Goal: Information Seeking & Learning: Find specific fact

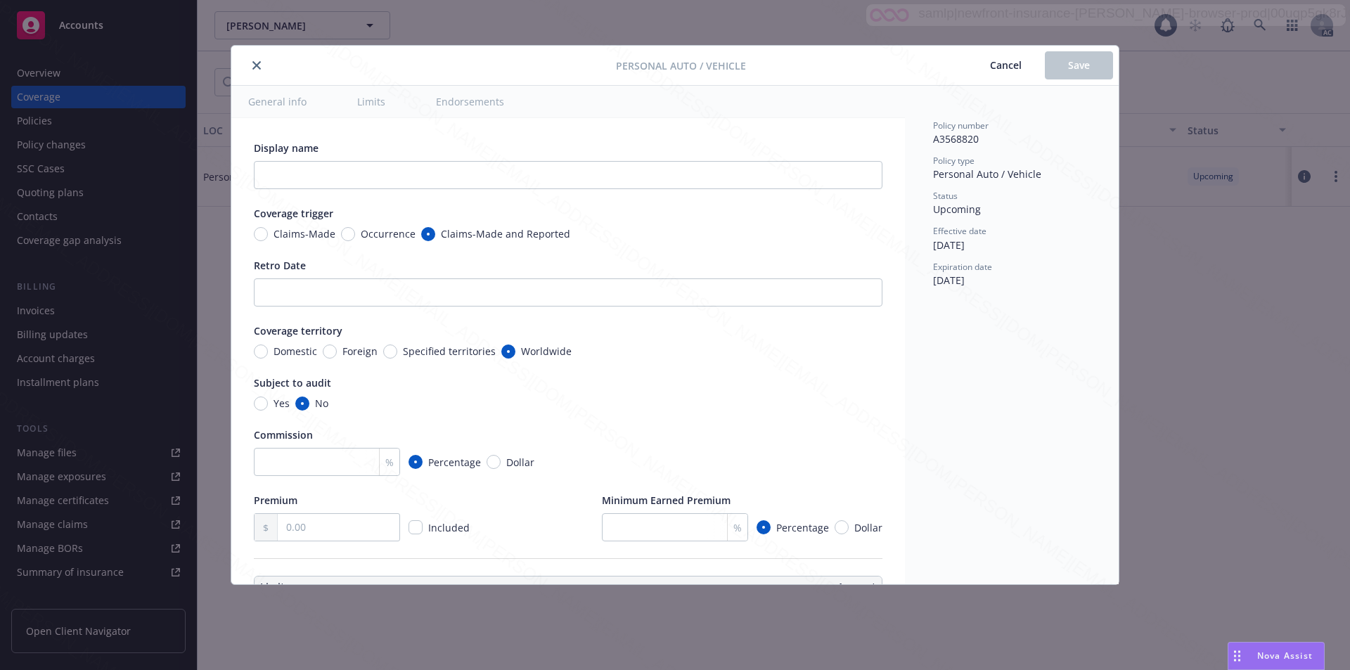
type textarea "x"
click at [256, 63] on icon "close" at bounding box center [256, 65] width 8 height 8
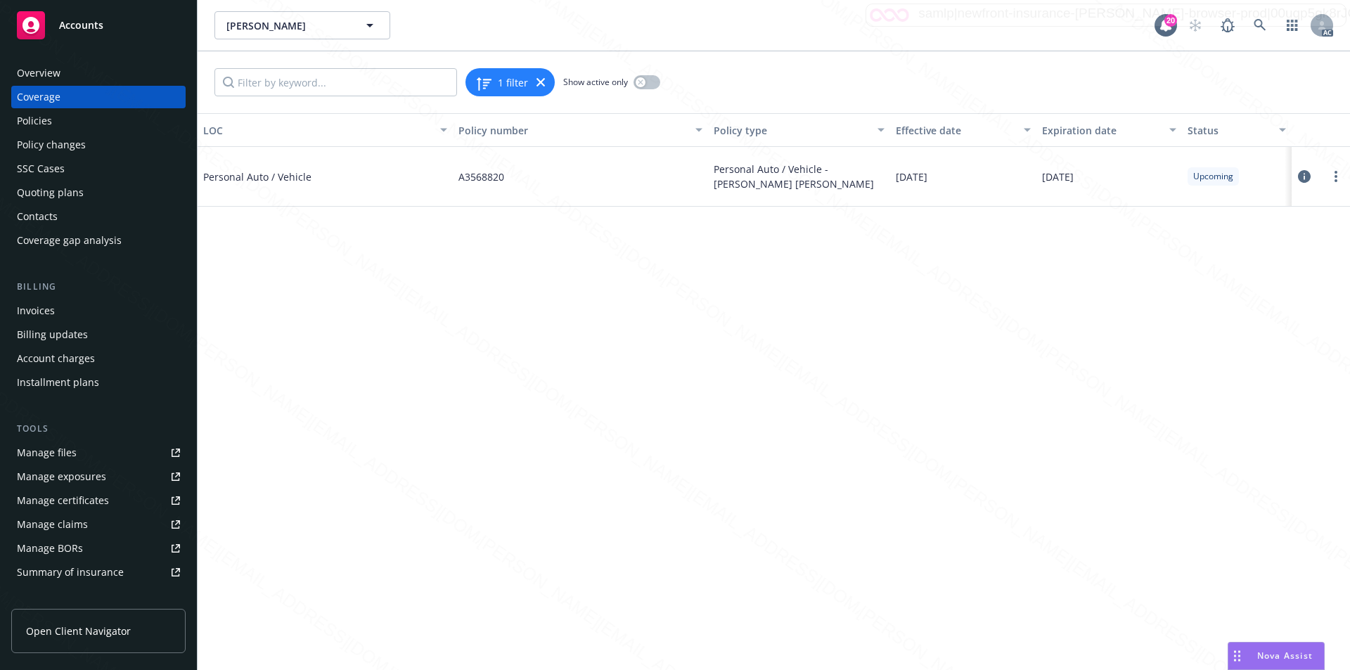
click at [90, 23] on span "Accounts" at bounding box center [81, 25] width 44 height 11
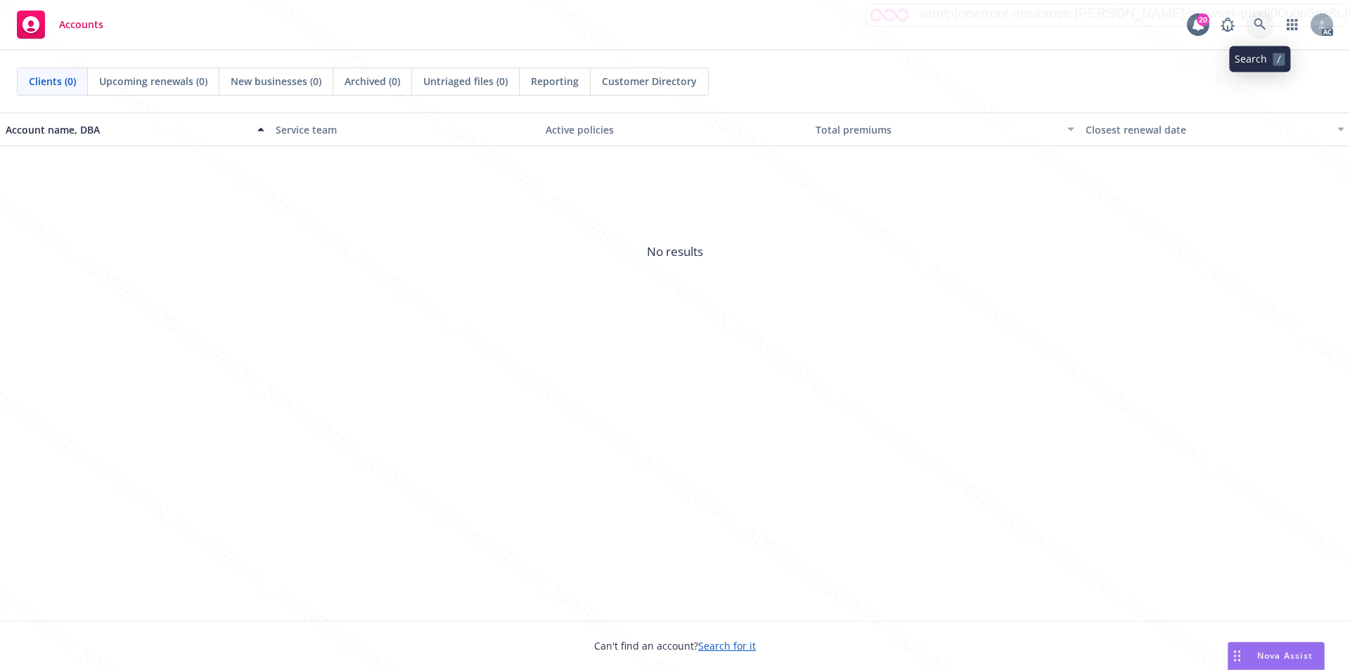
click at [1260, 21] on icon at bounding box center [1260, 24] width 13 height 13
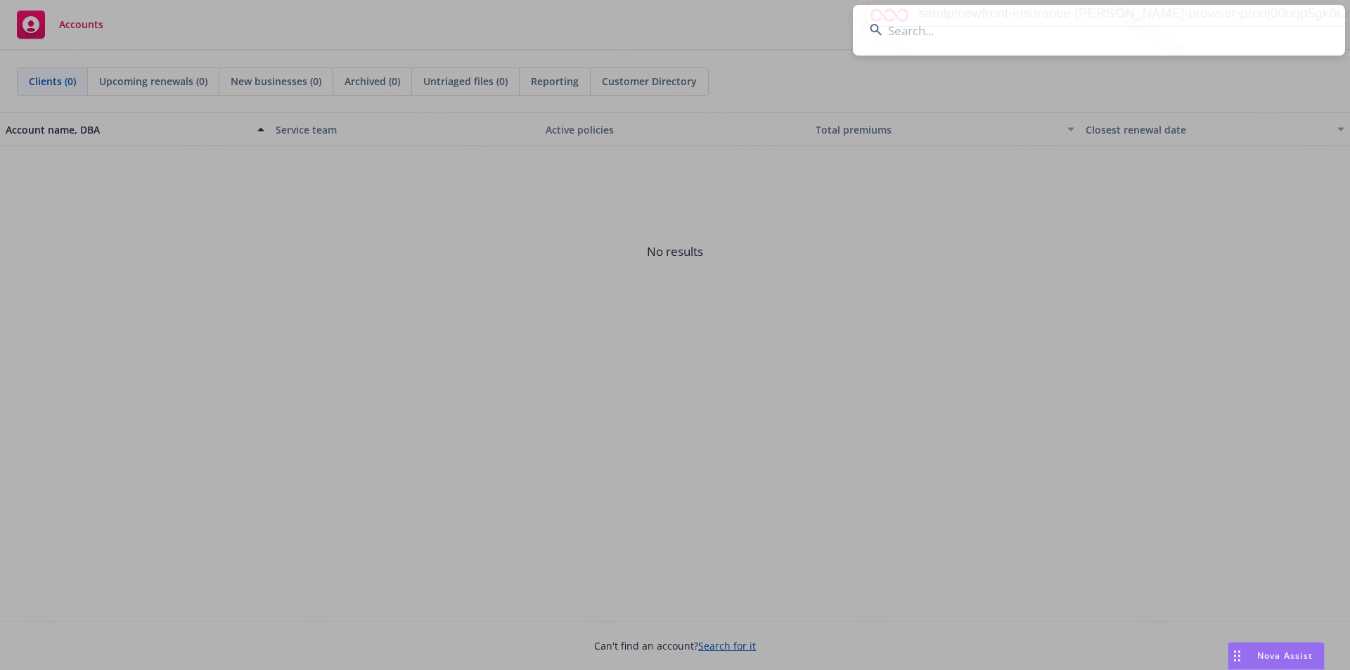
click at [905, 29] on input at bounding box center [1099, 30] width 492 height 51
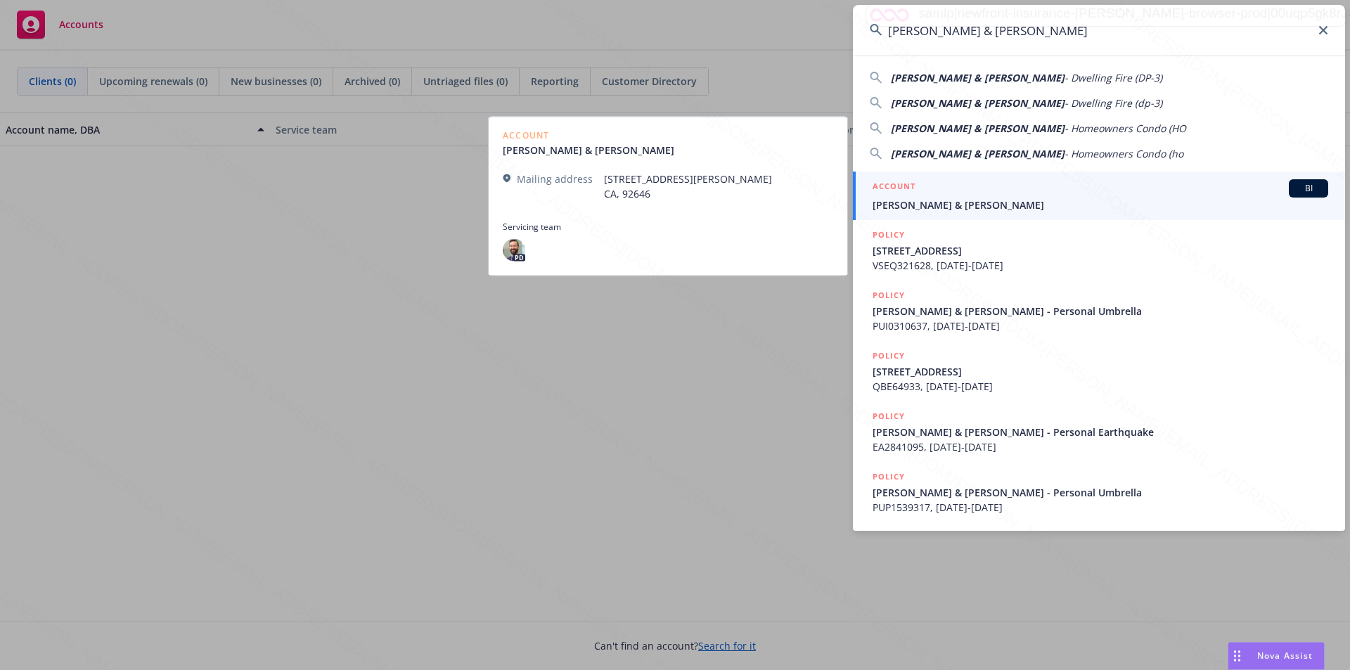
type input "[PERSON_NAME] & [PERSON_NAME]"
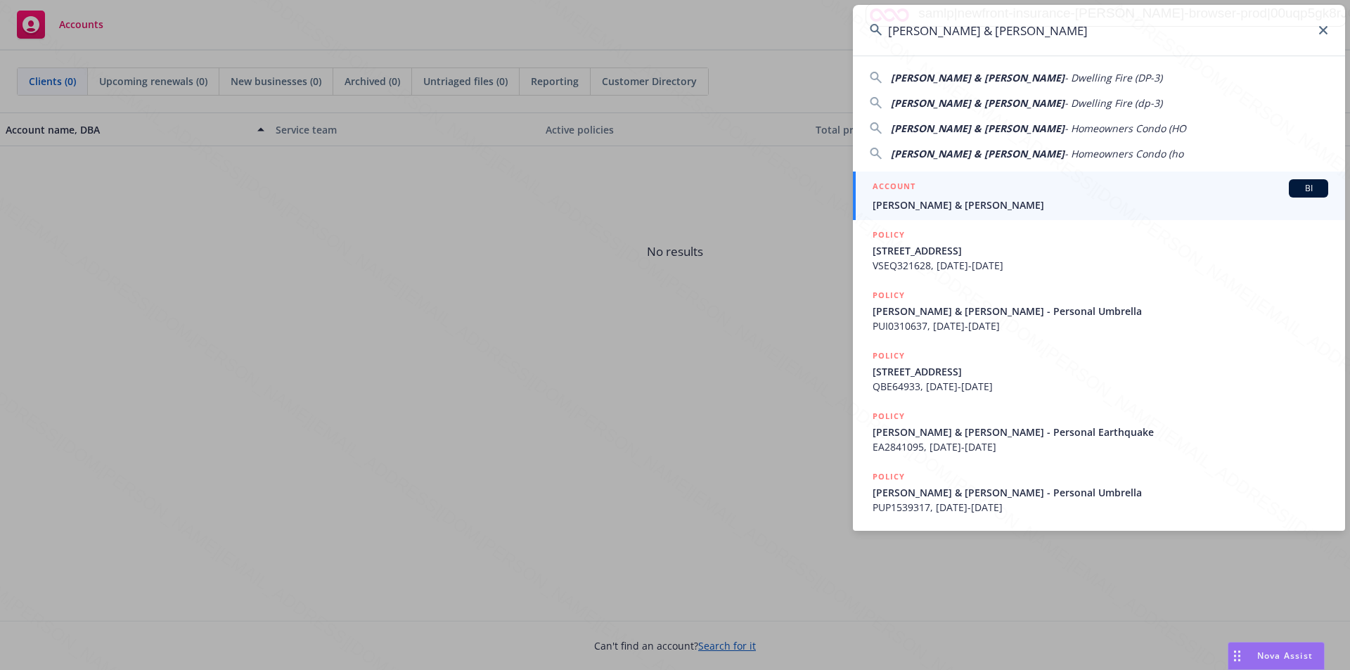
click at [921, 203] on span "[PERSON_NAME] & [PERSON_NAME]" at bounding box center [1101, 205] width 456 height 15
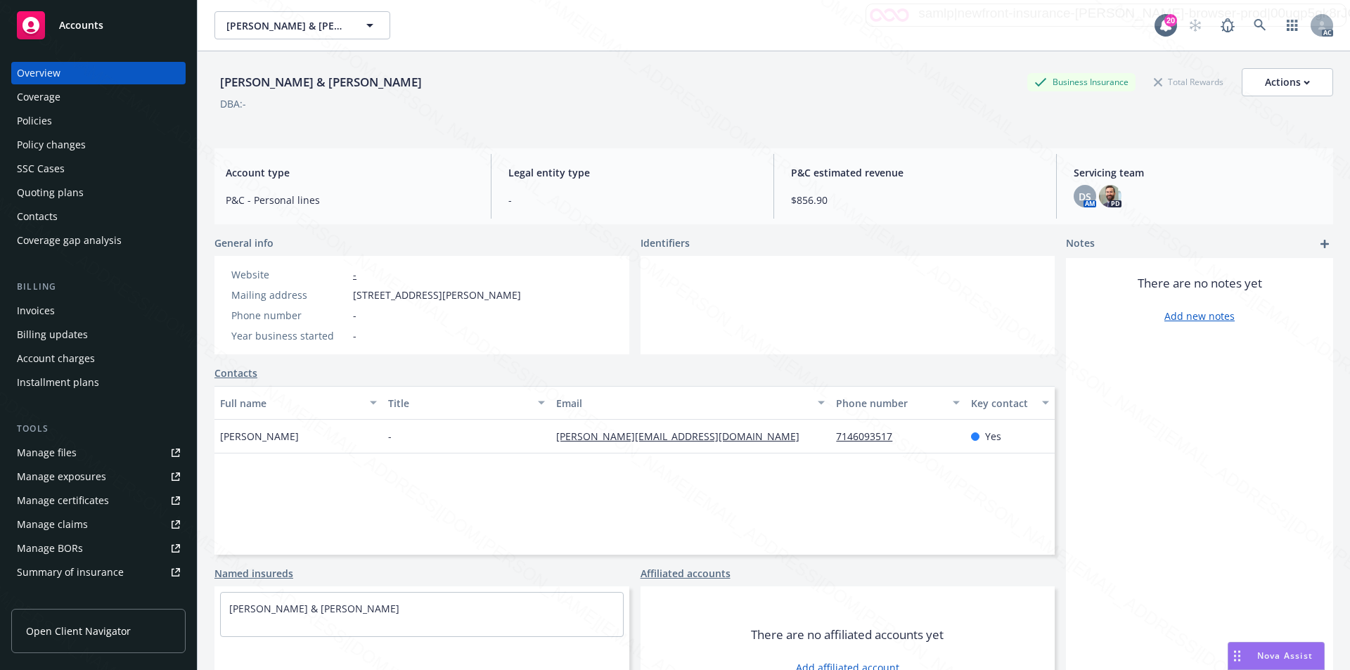
click at [46, 120] on div "Policies" at bounding box center [34, 121] width 35 height 23
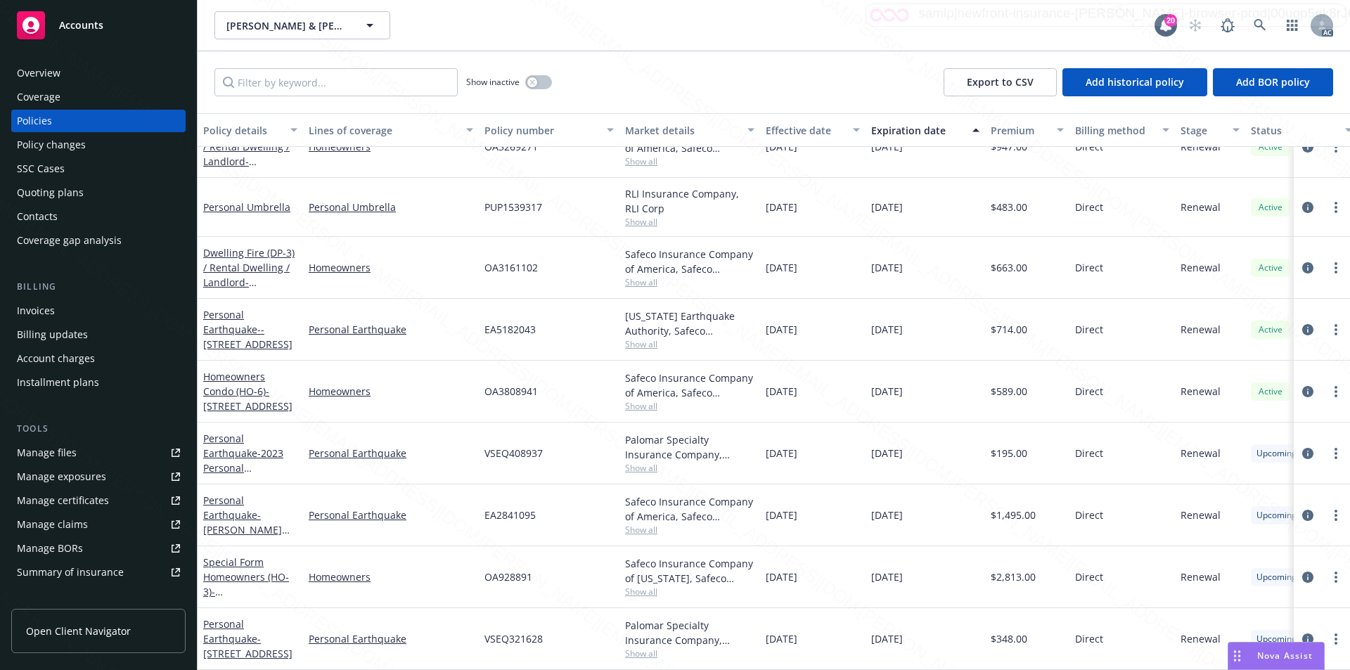
scroll to position [272, 0]
click at [1302, 510] on icon "circleInformation" at bounding box center [1307, 515] width 11 height 11
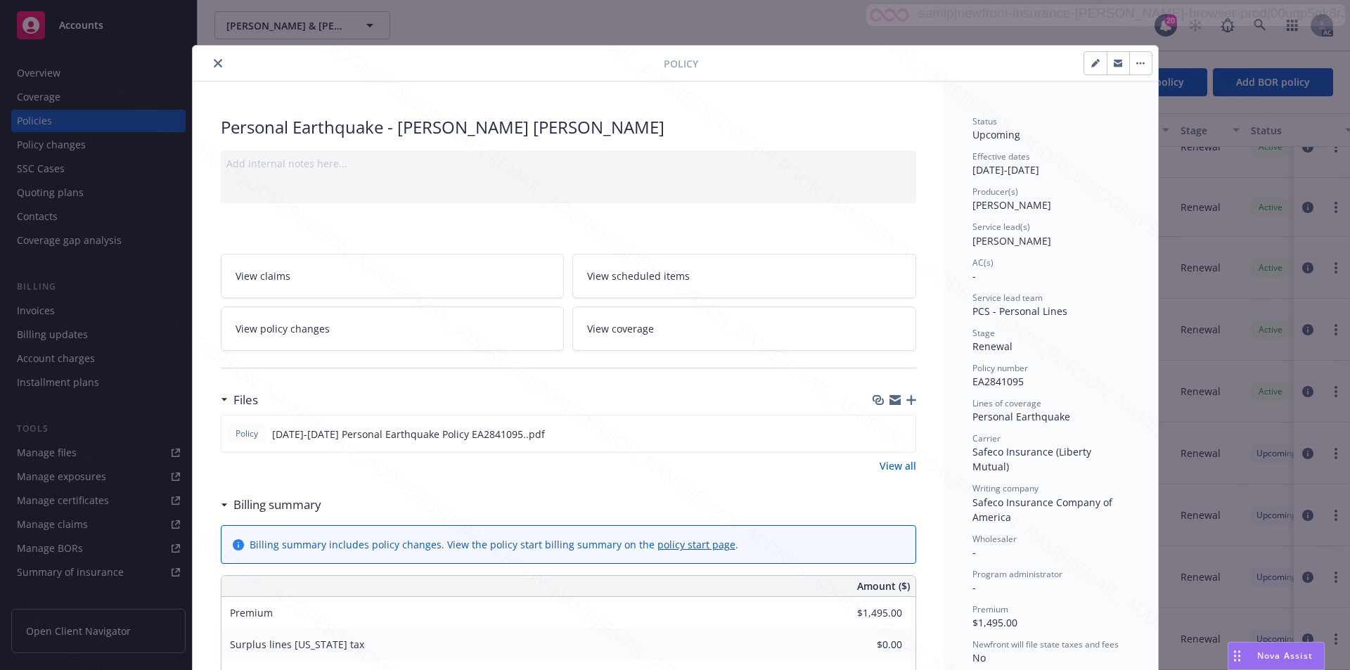
click at [675, 281] on span "View scheduled items" at bounding box center [638, 276] width 103 height 15
click at [698, 324] on link "View coverage" at bounding box center [744, 329] width 344 height 44
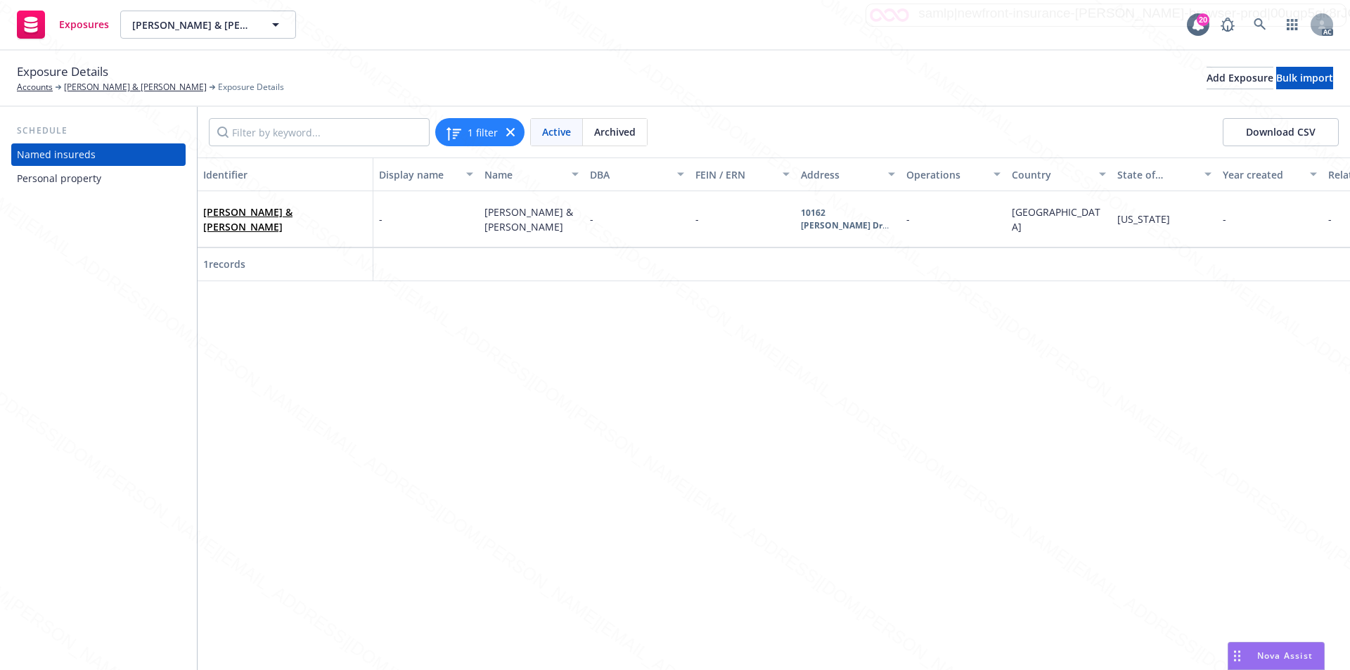
click at [57, 177] on div "Personal property" at bounding box center [59, 178] width 84 height 23
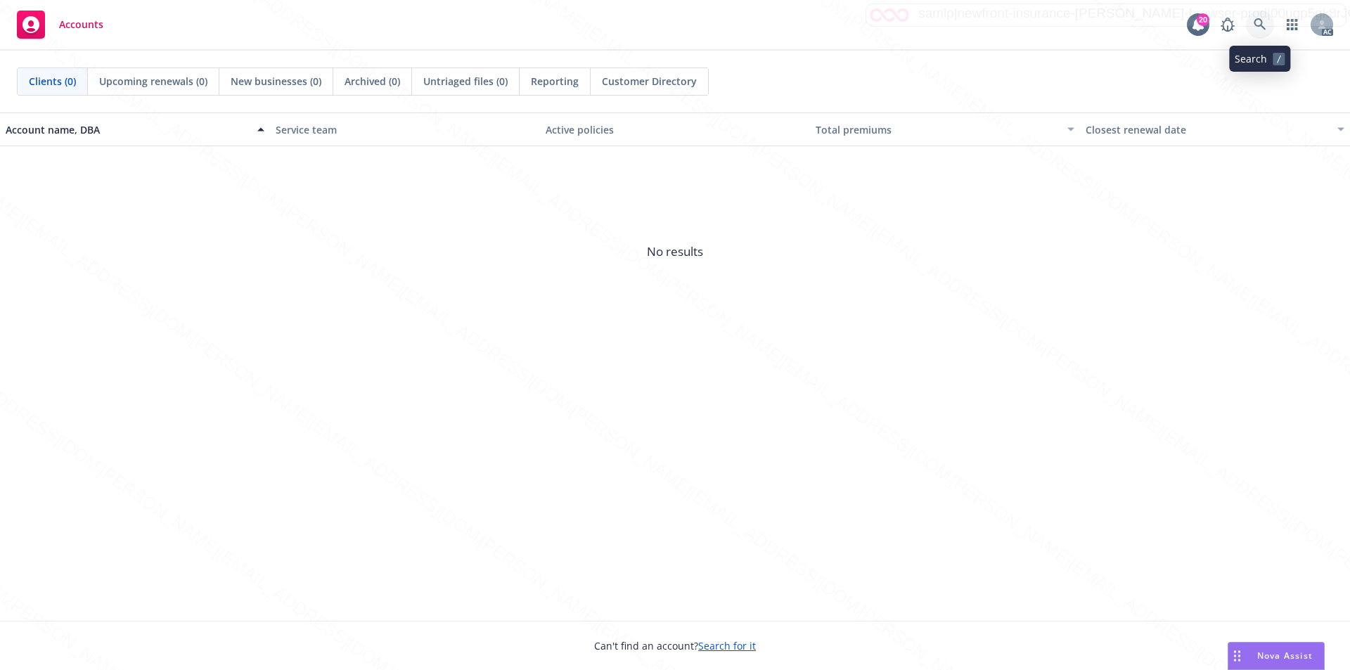
click at [1255, 21] on icon at bounding box center [1260, 24] width 12 height 12
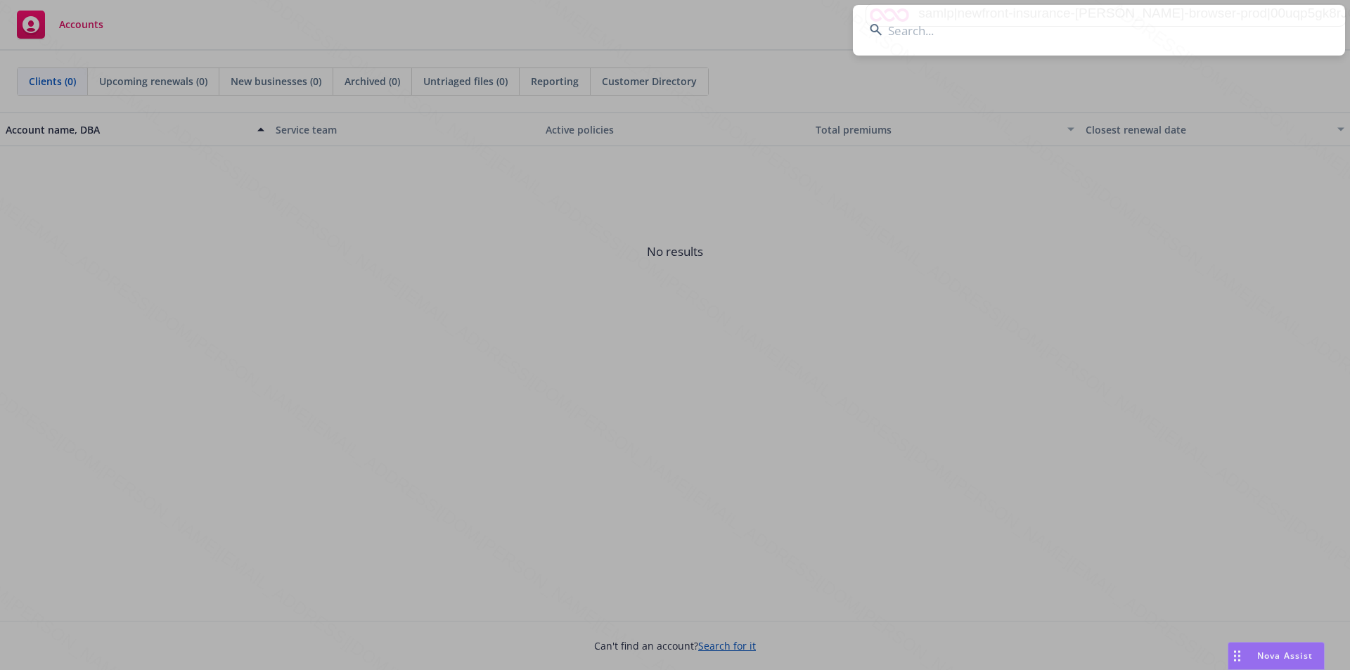
click at [921, 32] on input at bounding box center [1099, 30] width 492 height 51
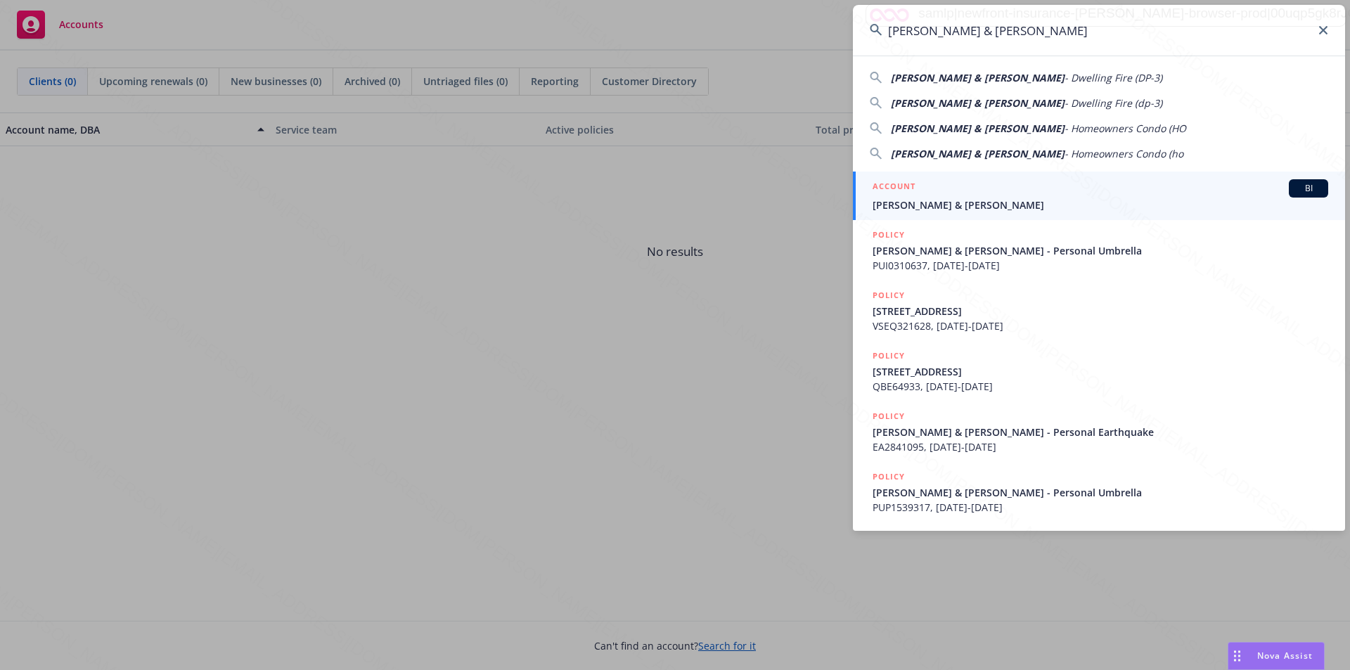
type input "[PERSON_NAME] & [PERSON_NAME]"
click at [942, 207] on span "[PERSON_NAME] & [PERSON_NAME]" at bounding box center [1101, 205] width 456 height 15
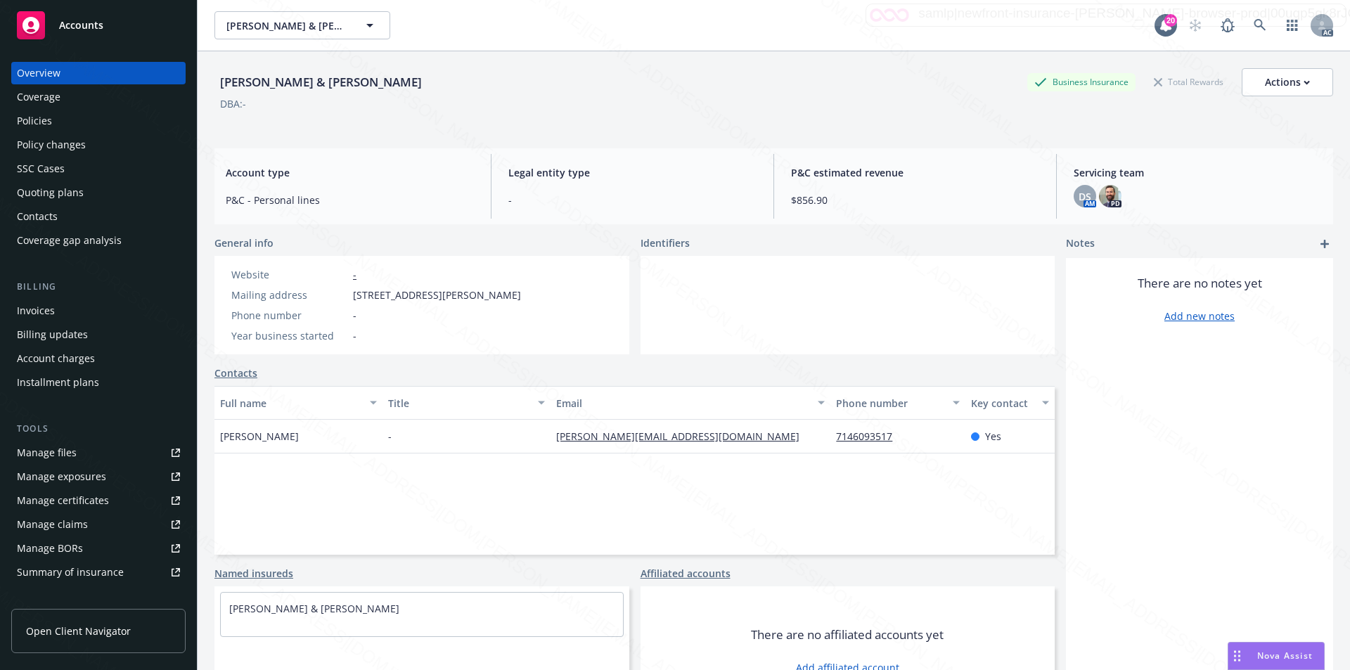
click at [45, 120] on div "Policies" at bounding box center [34, 121] width 35 height 23
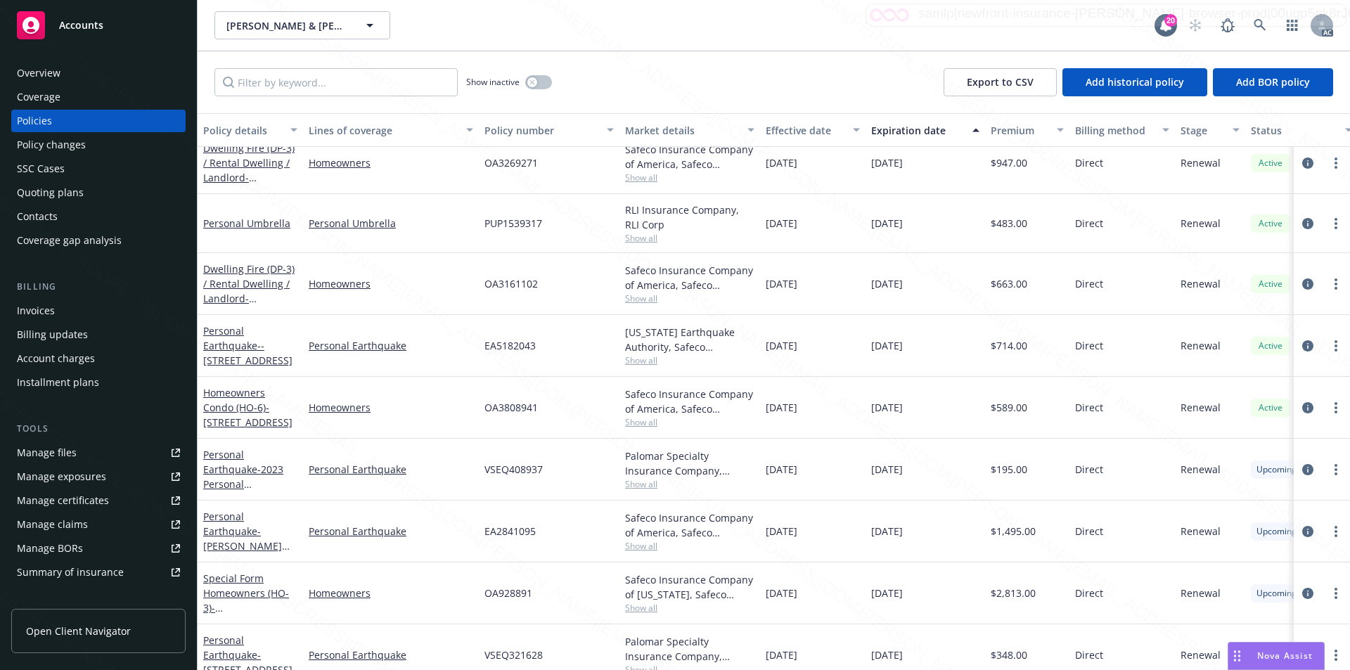
scroll to position [272, 0]
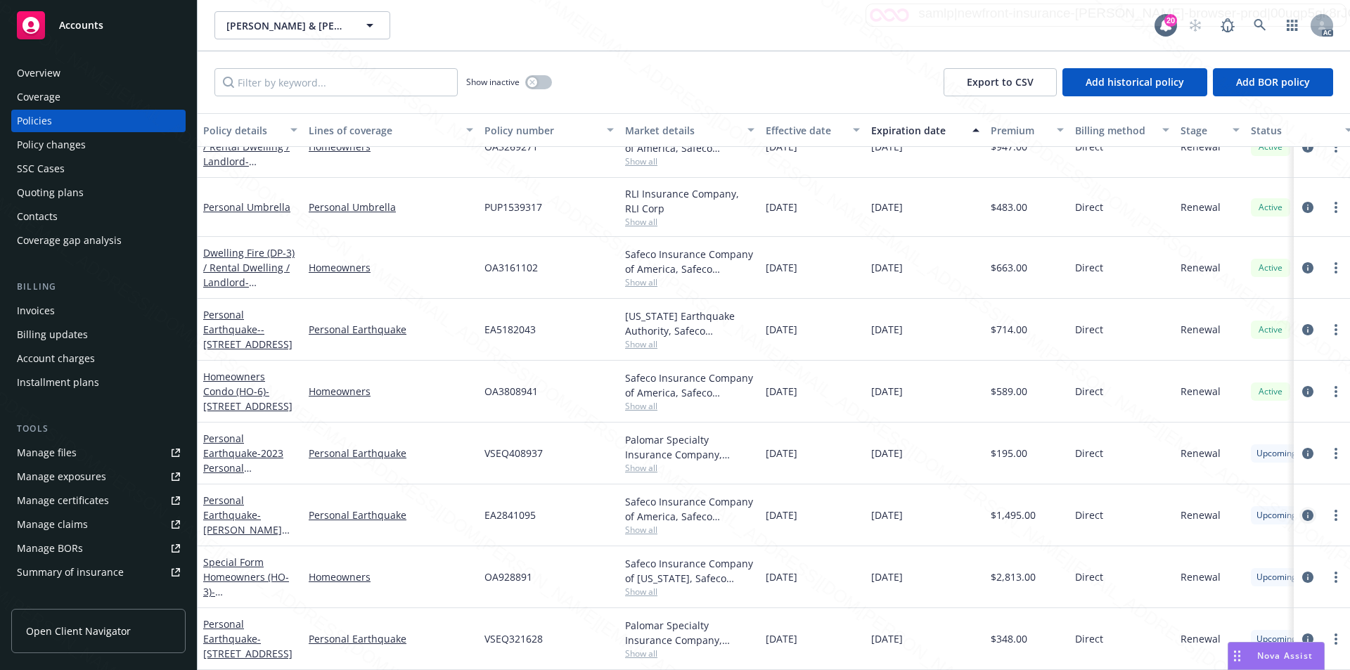
click at [1302, 510] on icon "circleInformation" at bounding box center [1307, 515] width 11 height 11
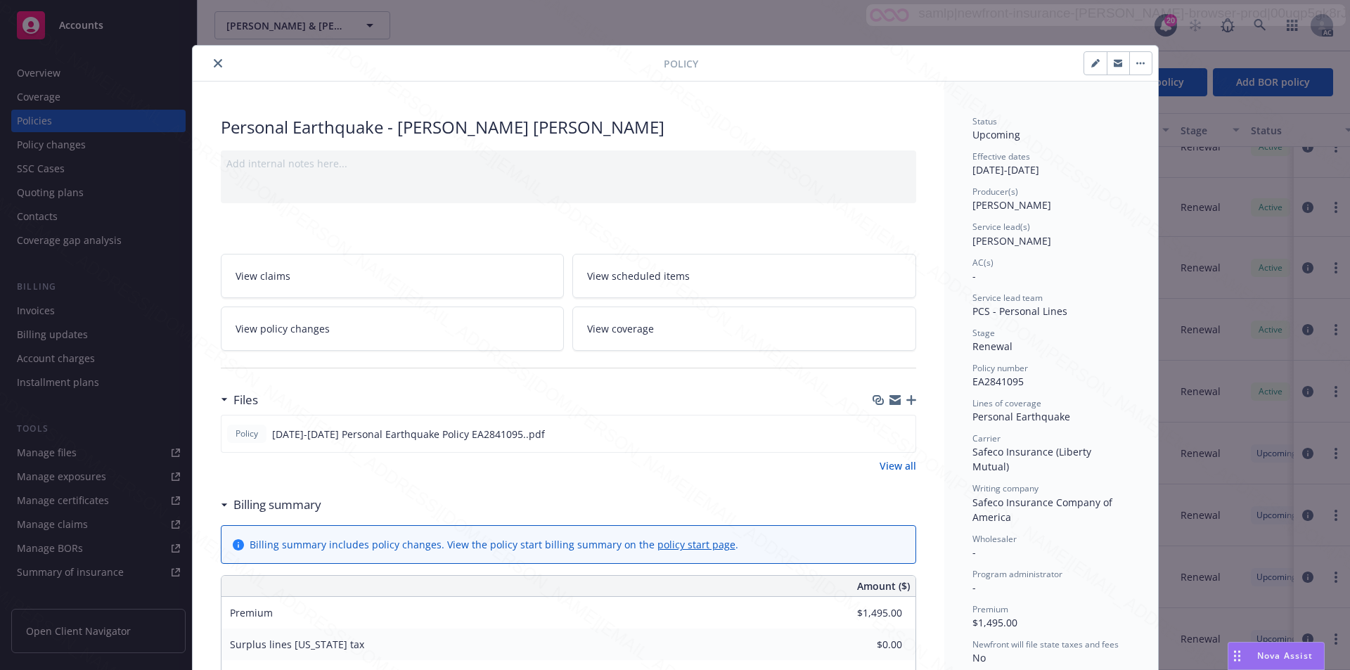
drag, startPoint x: 968, startPoint y: 487, endPoint x: 1007, endPoint y: 497, distance: 39.9
click at [1007, 497] on div "Writing company Safeco Insurance Company of America" at bounding box center [1052, 502] width 158 height 41
copy span "Safeco Insurance Company of America"
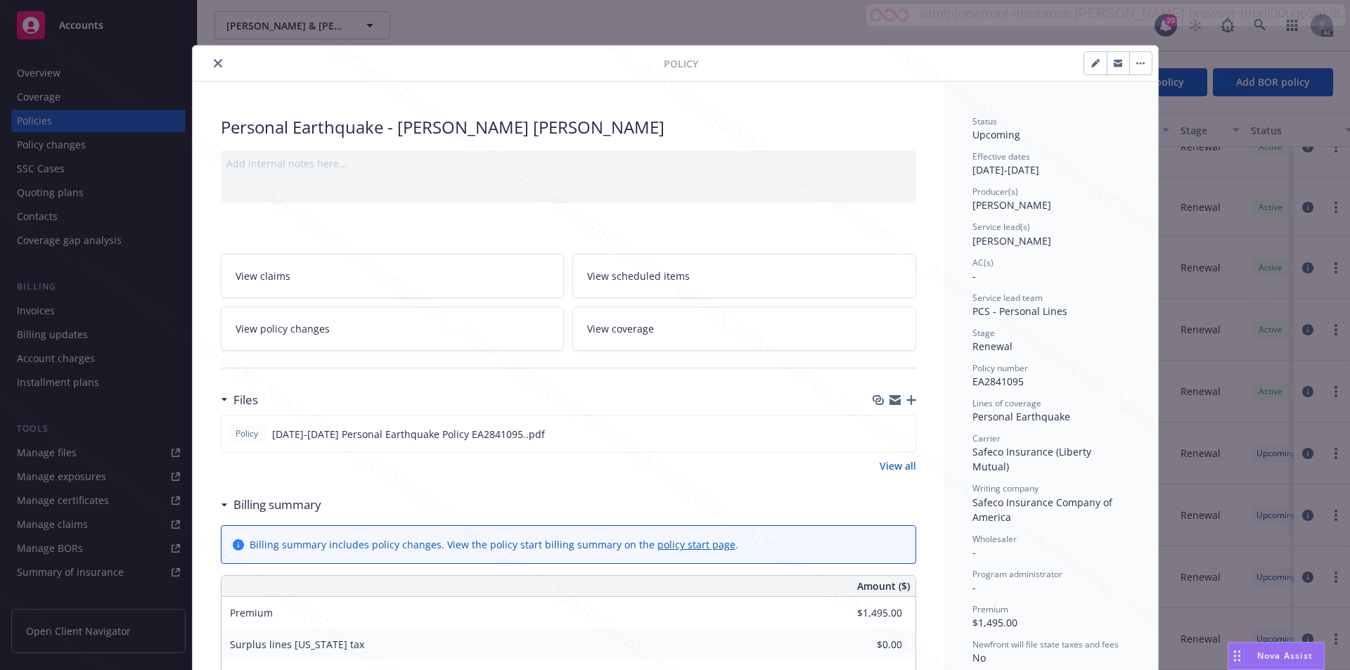
click at [672, 318] on link "View coverage" at bounding box center [744, 329] width 344 height 44
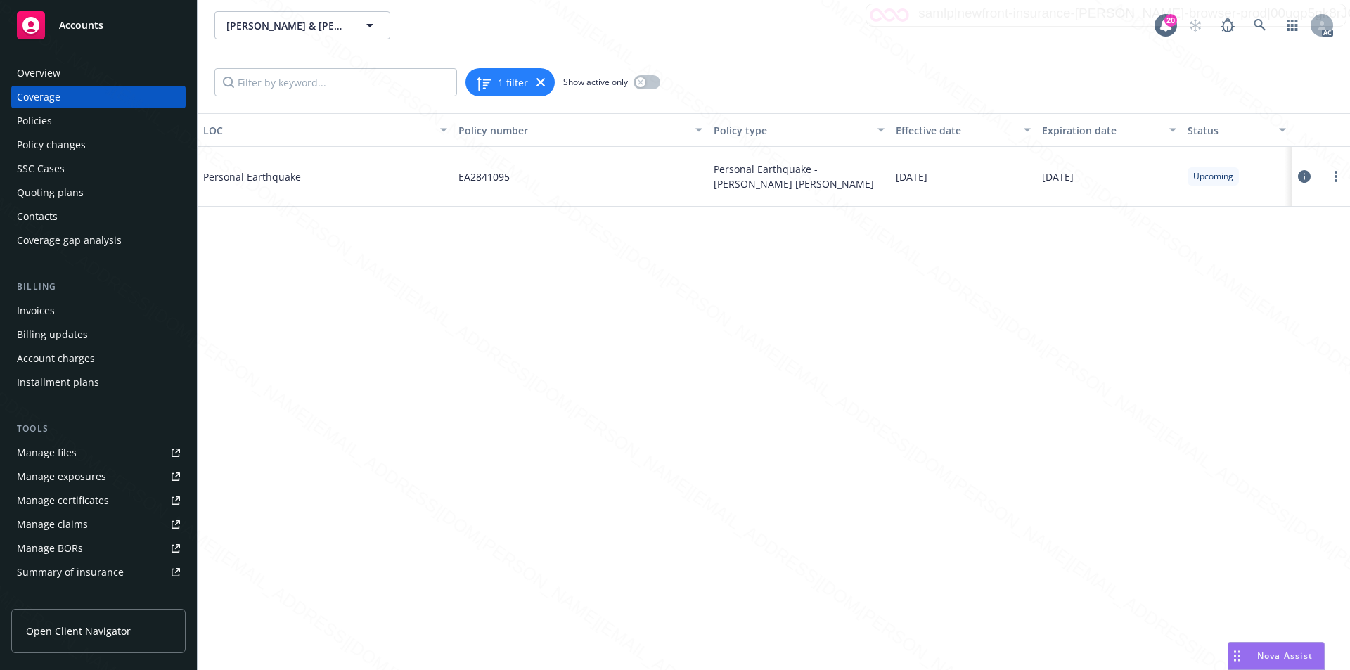
click at [1303, 176] on icon at bounding box center [1304, 176] width 13 height 13
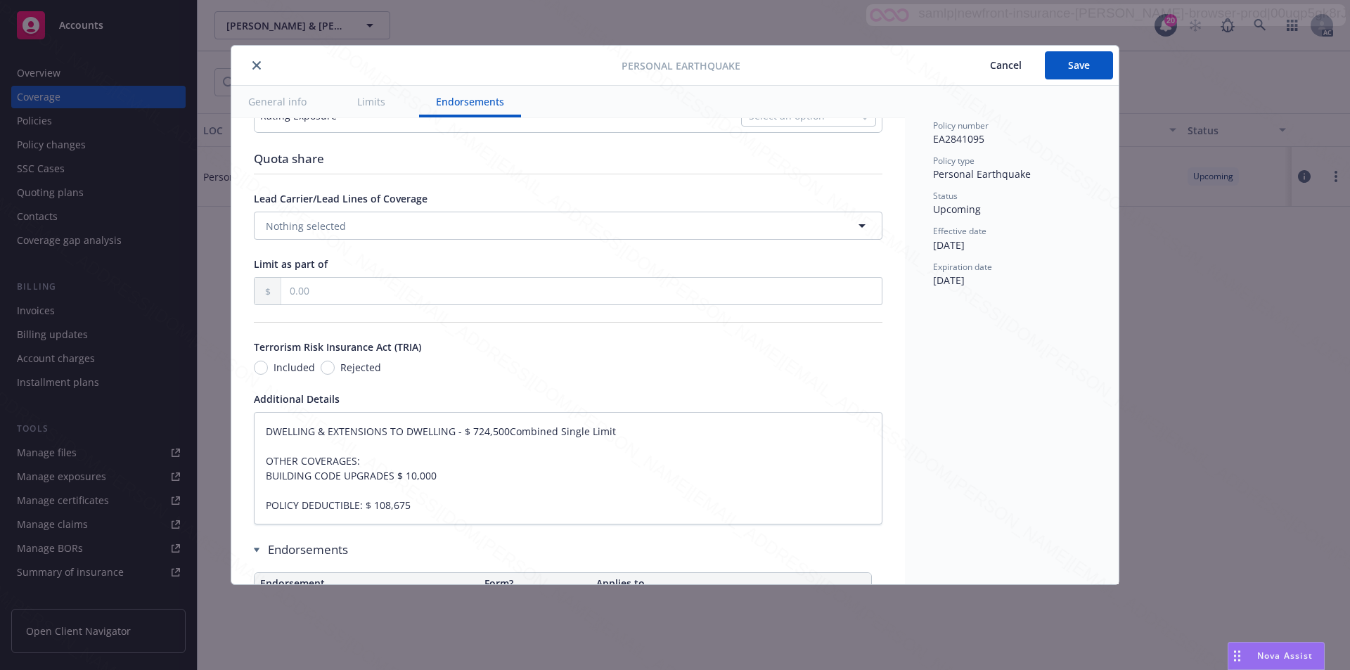
type textarea "x"
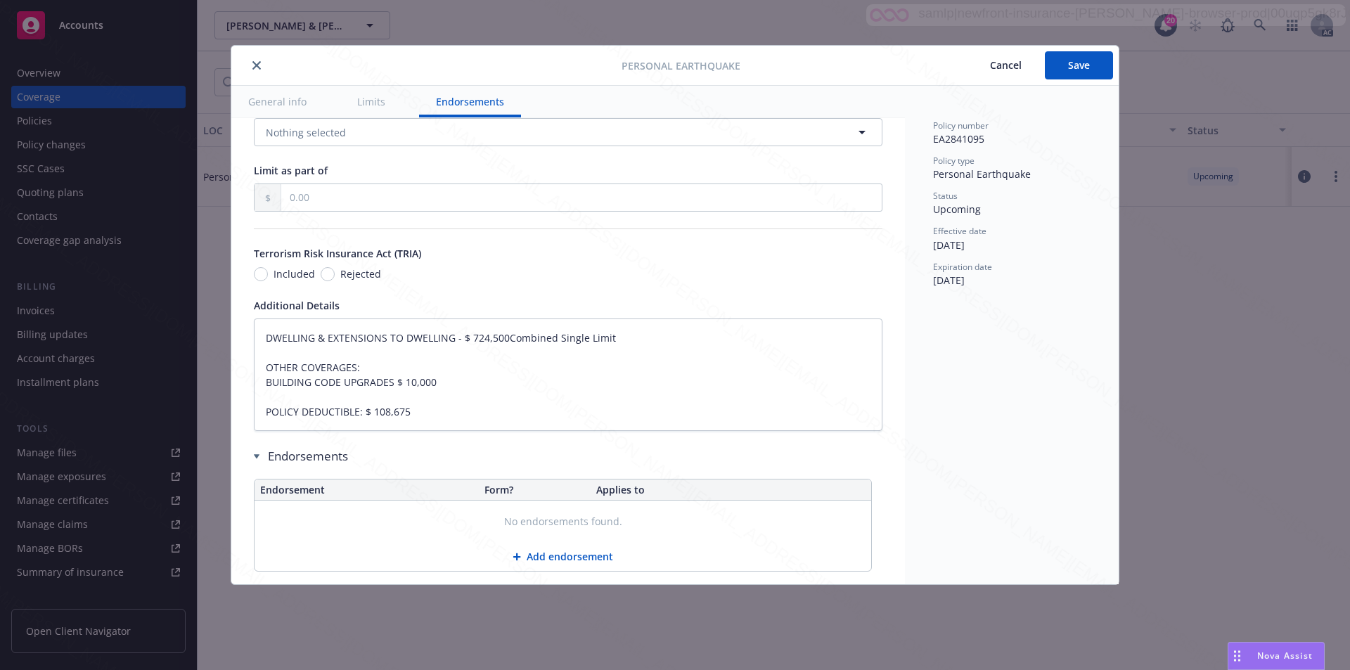
scroll to position [781, 0]
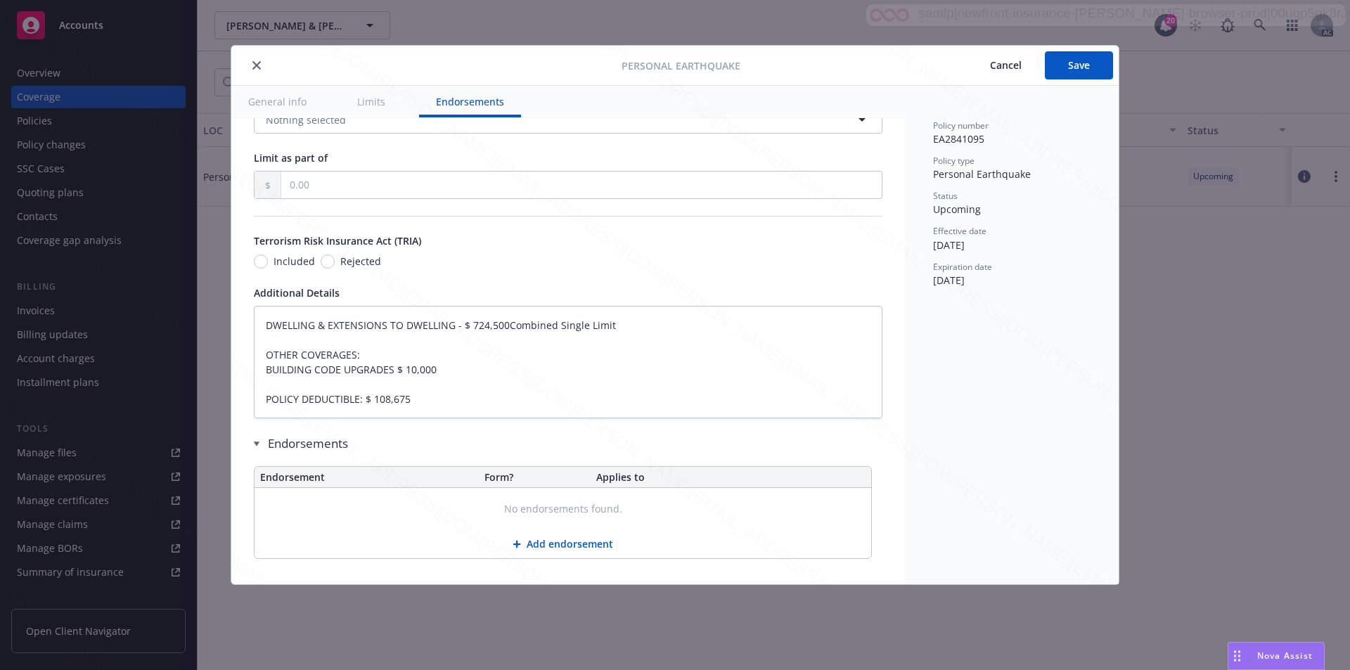
click at [259, 62] on icon "close" at bounding box center [256, 65] width 8 height 8
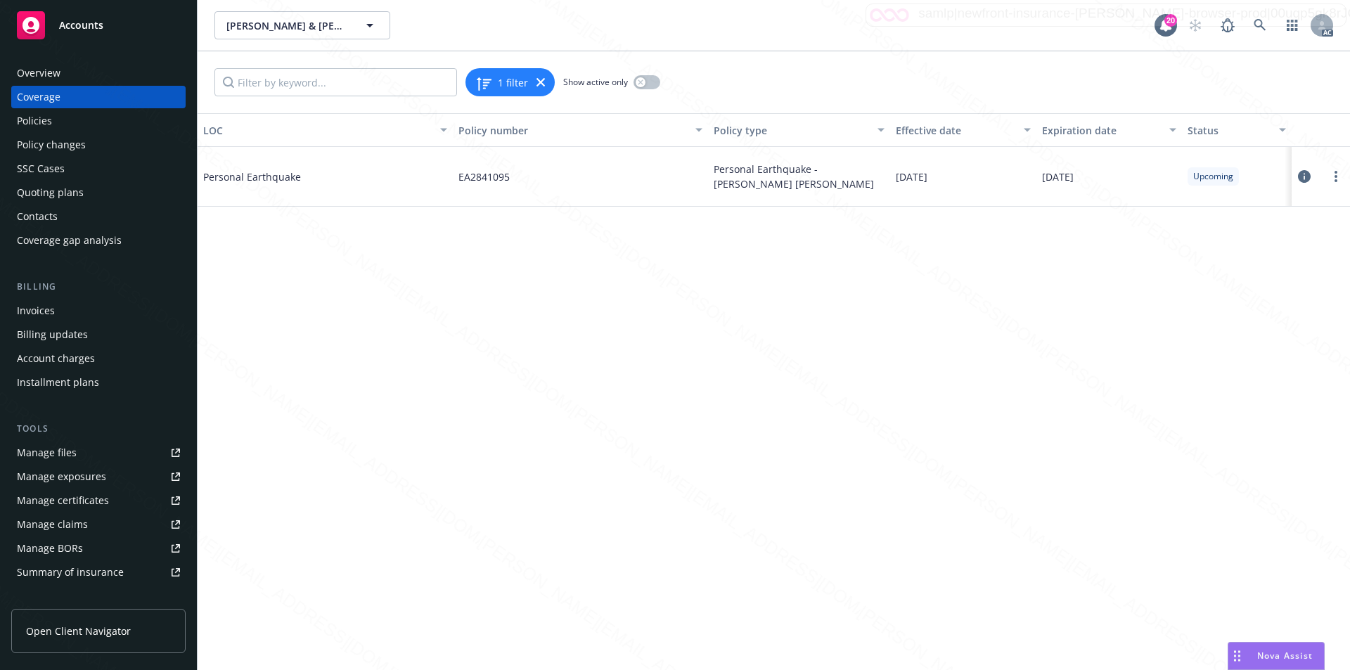
click at [85, 26] on span "Accounts" at bounding box center [81, 25] width 44 height 11
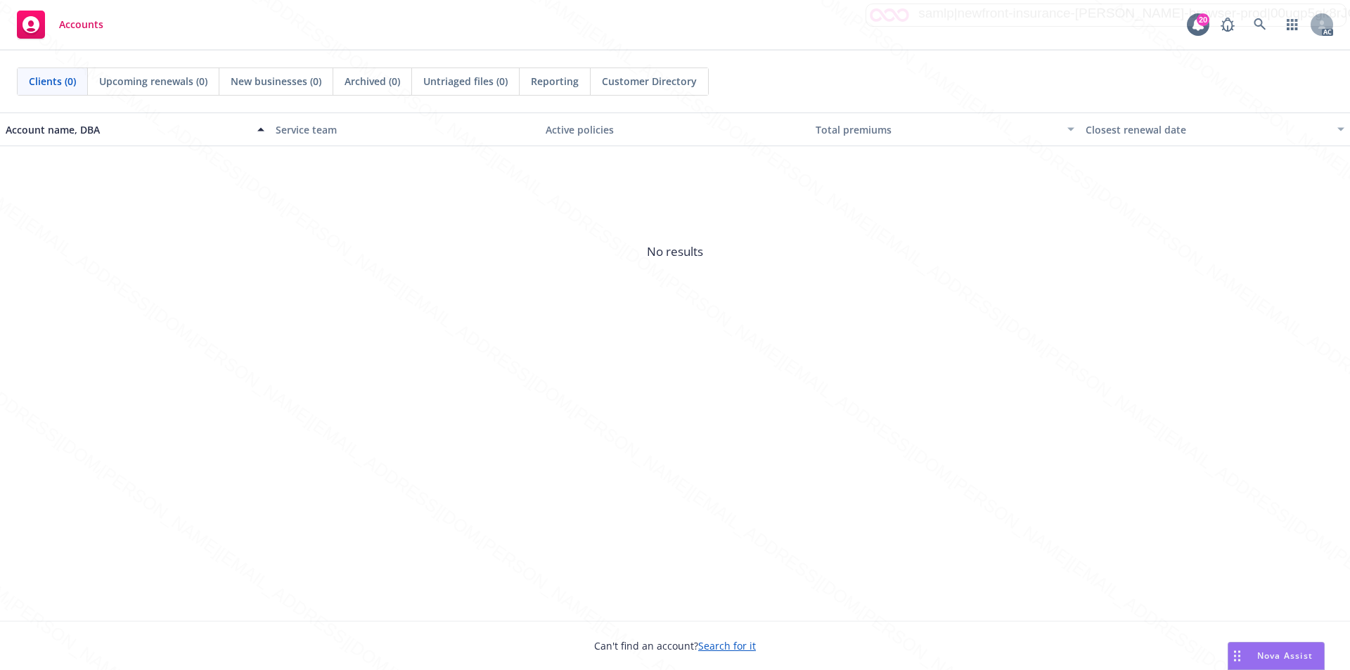
click at [305, 388] on div "Account name, DBA Service team Active policies Total premiums Closest renewal d…" at bounding box center [675, 367] width 1350 height 508
